Goal: Navigation & Orientation: Find specific page/section

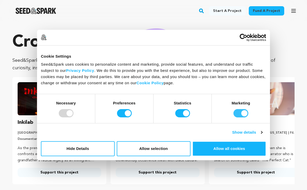
click at [240, 111] on input "Marketing" at bounding box center [240, 113] width 15 height 8
checkbox input "false"
click at [179, 113] on input "Statistics" at bounding box center [182, 113] width 15 height 8
checkbox input "false"
click at [125, 115] on input "Preferences" at bounding box center [124, 113] width 15 height 8
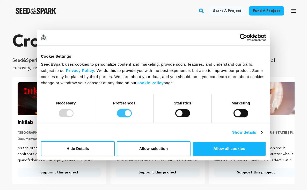
checkbox input "false"
click at [163, 149] on button "Allow selection" at bounding box center [154, 148] width 74 height 15
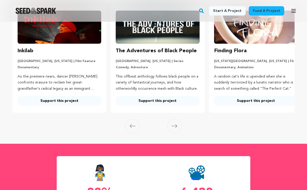
scroll to position [75, 0]
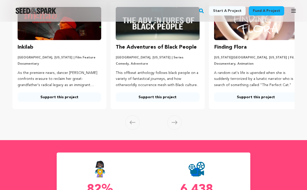
click at [175, 121] on icon at bounding box center [175, 123] width 6 height 4
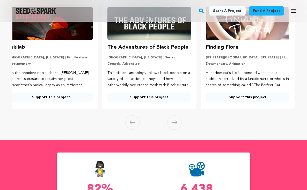
click at [175, 122] on icon at bounding box center [175, 123] width 6 height 4
click at [186, 126] on section "Crowdfunding books that matter . Seed&Spark is where creators and audiences wor…" at bounding box center [153, 43] width 307 height 194
click at [174, 124] on icon at bounding box center [175, 123] width 6 height 4
